Goal: Complete application form

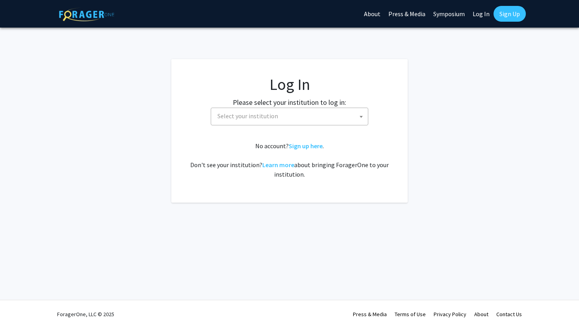
select select
click at [256, 116] on span "Select your institution" at bounding box center [247, 116] width 61 height 8
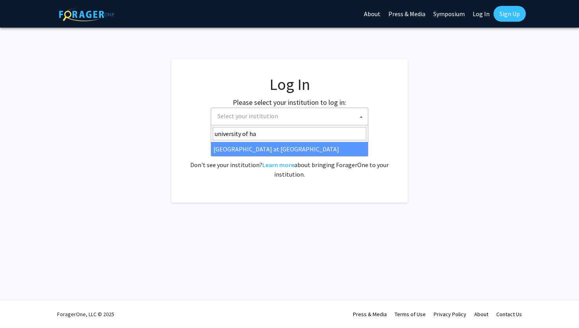
type input "university of ha"
select select "18"
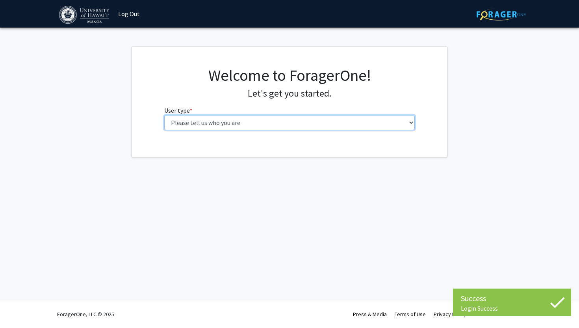
click at [239, 122] on select "Please tell us who you are Undergraduate Student Master's Student Doctoral Cand…" at bounding box center [289, 122] width 251 height 15
select select "1: undergrad"
click at [164, 115] on select "Please tell us who you are Undergraduate Student Master's Student Doctoral Cand…" at bounding box center [289, 122] width 251 height 15
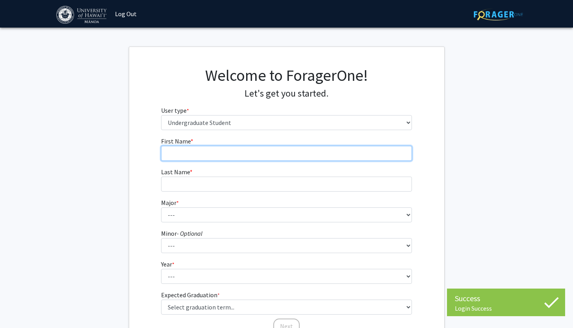
click at [280, 155] on input "First Name * required" at bounding box center [286, 153] width 251 height 15
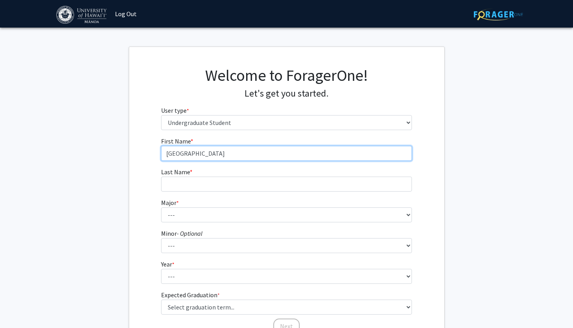
type input "Kenya"
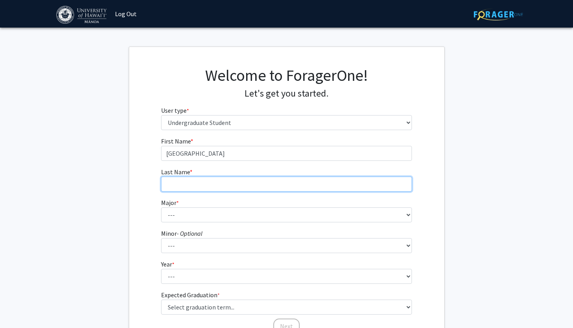
click at [257, 180] on input "Last Name * required" at bounding box center [286, 184] width 251 height 15
type input "Tan"
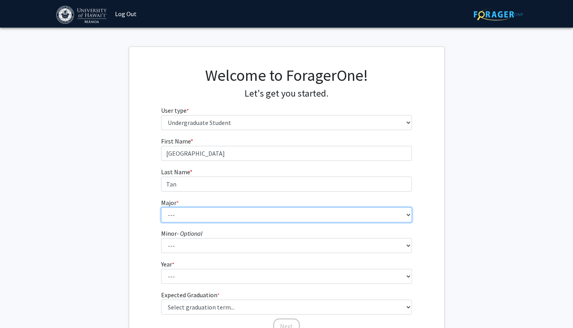
click at [237, 210] on select "--- Accounting American Studies Animal Sciences Anthropology Art Art History As…" at bounding box center [286, 214] width 251 height 15
select select "66: 1448"
click at [161, 207] on select "--- Accounting American Studies Animal Sciences Anthropology Art Art History As…" at bounding box center [286, 214] width 251 height 15
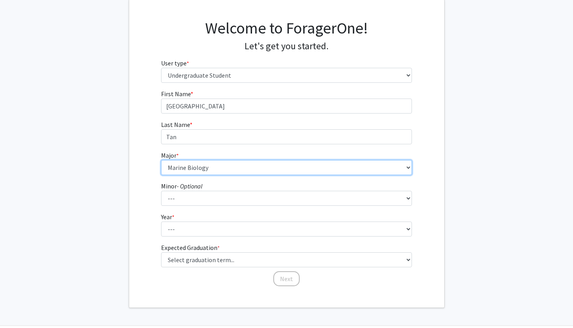
scroll to position [53, 0]
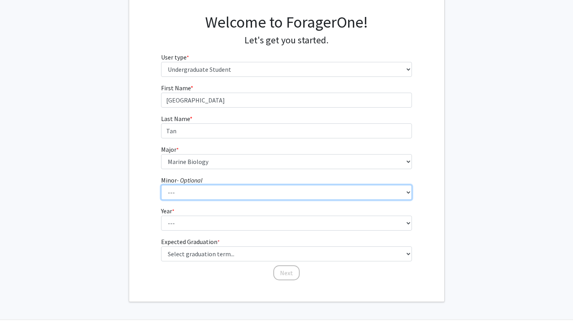
click at [195, 187] on select "--- American Studies Anthropology Art Art History Asian Studies Astronomy Astro…" at bounding box center [286, 192] width 251 height 15
select select "18: 1040"
click at [161, 185] on select "--- American Studies Anthropology Art Art History Asian Studies Astronomy Astro…" at bounding box center [286, 192] width 251 height 15
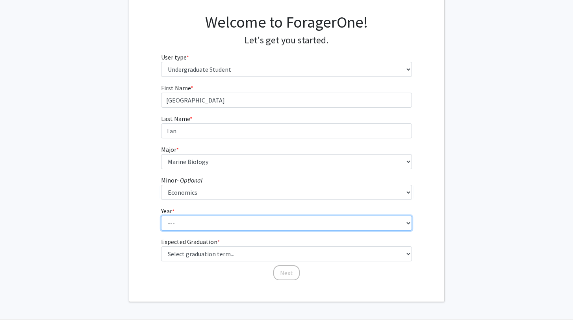
click at [193, 223] on select "--- First-year Sophomore Junior Senior Postbaccalaureate Certificate" at bounding box center [286, 223] width 251 height 15
select select "3: junior"
click at [161, 216] on select "--- First-year Sophomore Junior Senior Postbaccalaureate Certificate" at bounding box center [286, 223] width 251 height 15
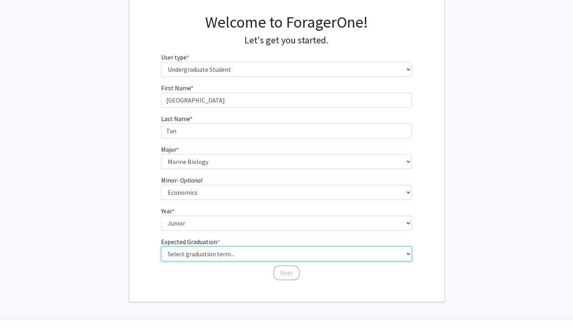
click at [187, 255] on select "Select graduation term... Spring 2025 Summer 2025 Fall 2025 Winter 2025 Spring …" at bounding box center [286, 253] width 251 height 15
select select "9: spring_2027"
click at [161, 246] on select "Select graduation term... Spring 2025 Summer 2025 Fall 2025 Winter 2025 Spring …" at bounding box center [286, 253] width 251 height 15
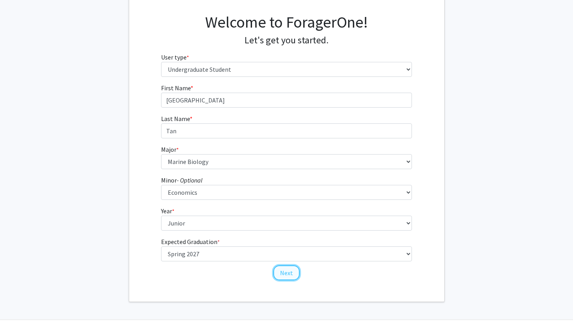
click at [281, 268] on button "Next" at bounding box center [286, 272] width 26 height 15
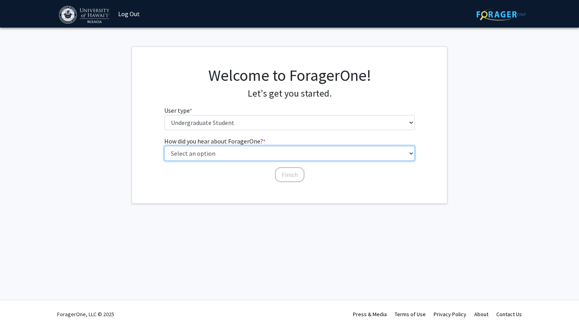
click at [251, 152] on select "Select an option Peer/student recommendation Faculty/staff recommendation Unive…" at bounding box center [289, 153] width 251 height 15
select select "3: university_website"
click at [164, 146] on select "Select an option Peer/student recommendation Faculty/staff recommendation Unive…" at bounding box center [289, 153] width 251 height 15
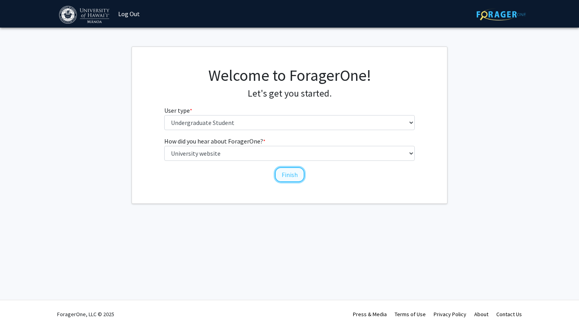
click at [287, 175] on button "Finish" at bounding box center [290, 174] width 30 height 15
